Goal: Information Seeking & Learning: Learn about a topic

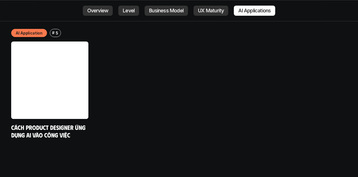
scroll to position [2815, 0]
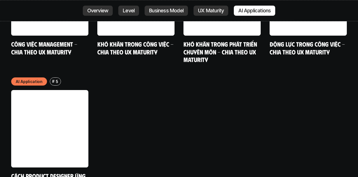
click at [58, 103] on link at bounding box center [49, 128] width 77 height 77
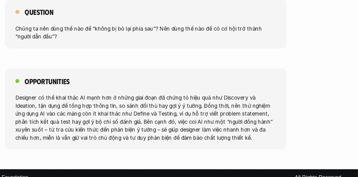
scroll to position [1296, 0]
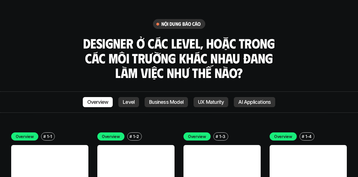
scroll to position [1484, 0]
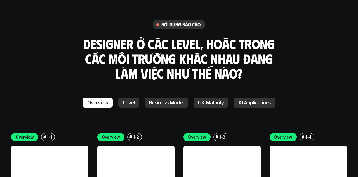
click at [180, 100] on p "Business Model" at bounding box center [166, 103] width 34 height 6
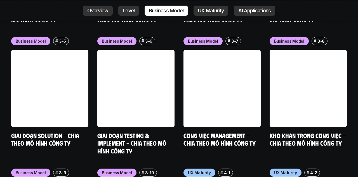
scroll to position [2399, 0]
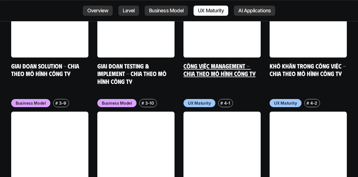
click at [250, 6] on link at bounding box center [222, 18] width 77 height 77
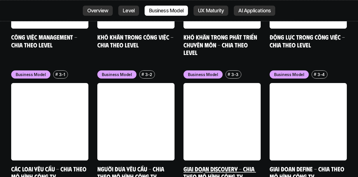
scroll to position [2173, 0]
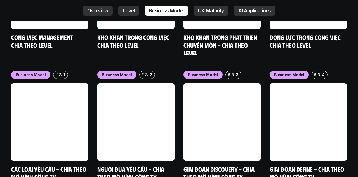
click at [101, 15] on link "Overview" at bounding box center [98, 11] width 30 height 10
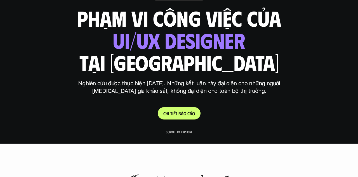
scroll to position [66, 0]
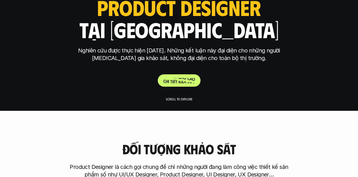
click at [187, 83] on p "C h i t i ế t b á o c á o" at bounding box center [179, 80] width 32 height 5
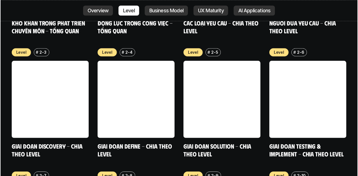
scroll to position [1963, 0]
